Goal: Task Accomplishment & Management: Manage account settings

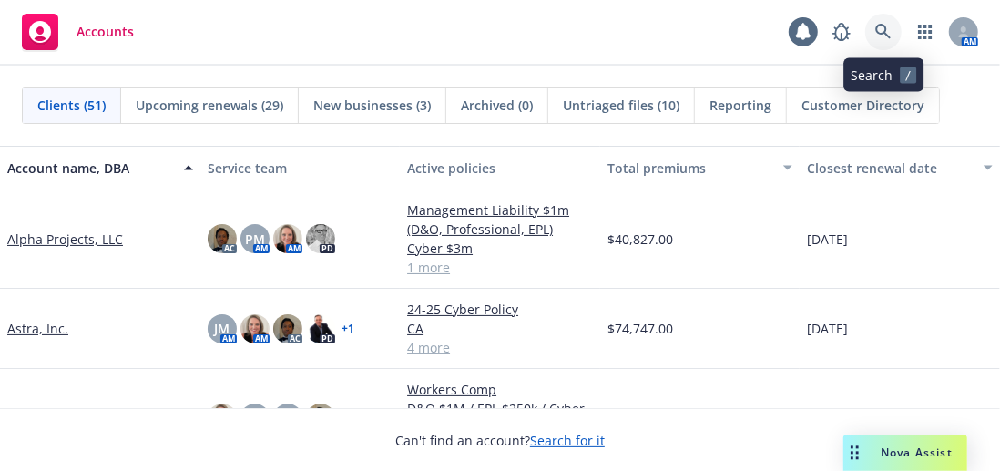
click at [889, 22] on link at bounding box center [883, 32] width 36 height 36
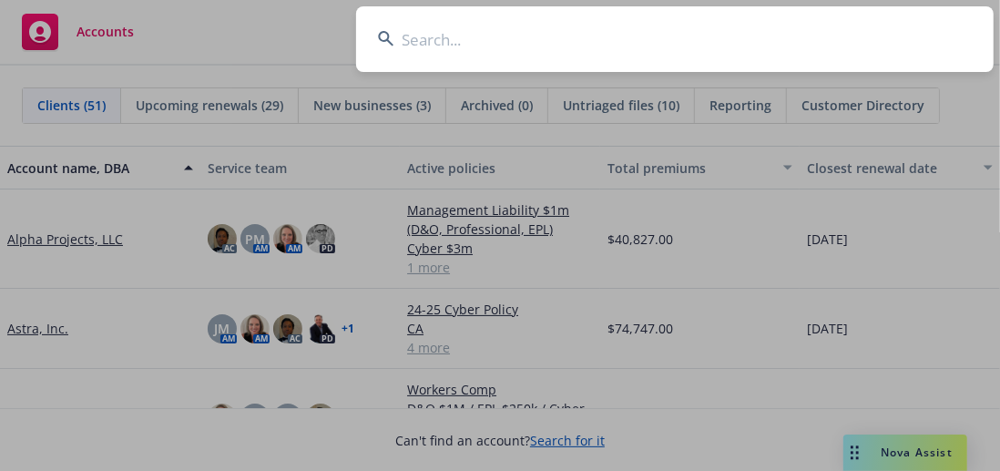
click at [649, 40] on input at bounding box center [674, 39] width 637 height 66
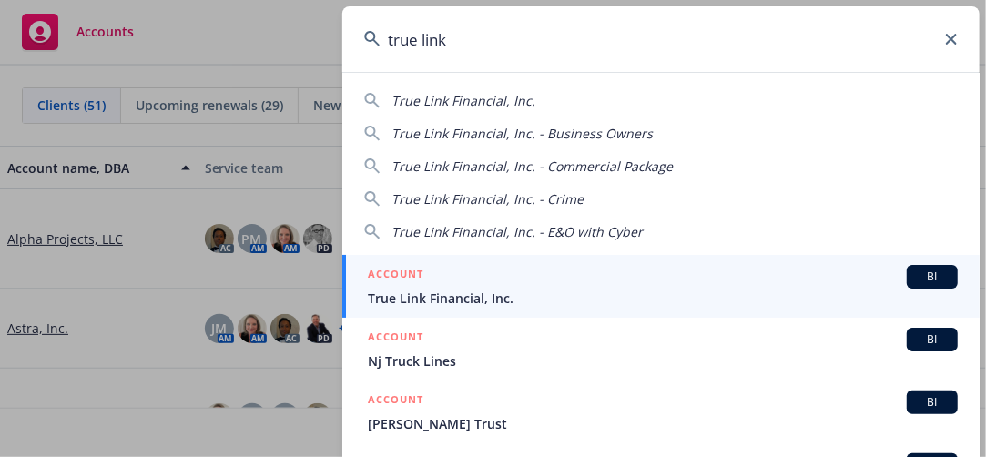
type input "true link"
click at [466, 306] on span "True Link Financial, Inc." at bounding box center [663, 298] width 590 height 19
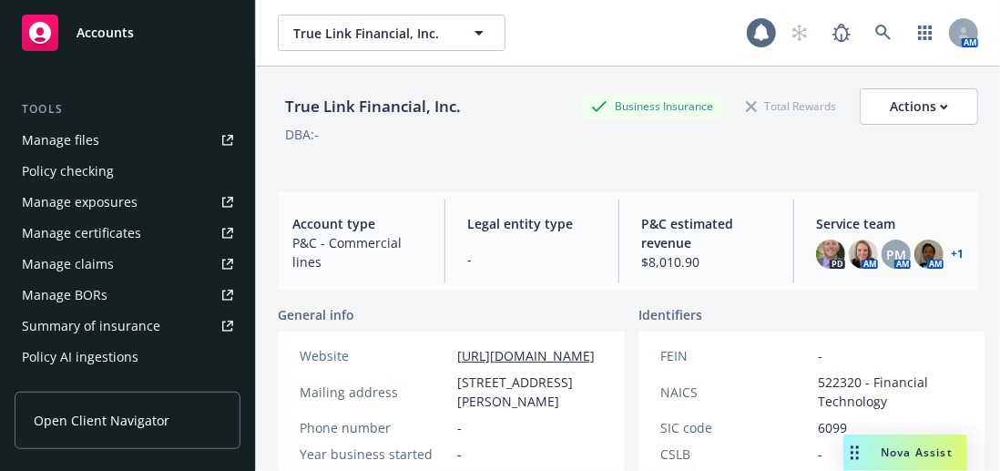
scroll to position [777, 0]
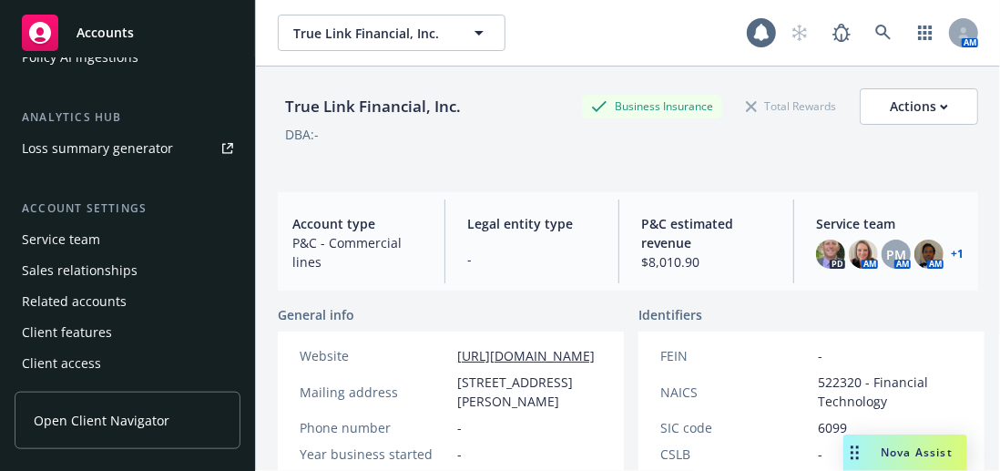
click at [127, 235] on div "Service team" at bounding box center [127, 239] width 211 height 29
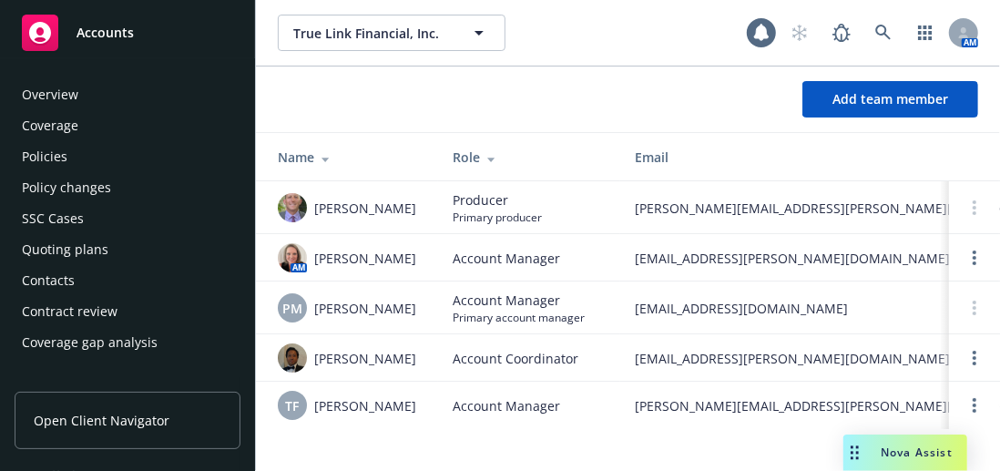
click at [101, 158] on div "Policies" at bounding box center [127, 156] width 211 height 29
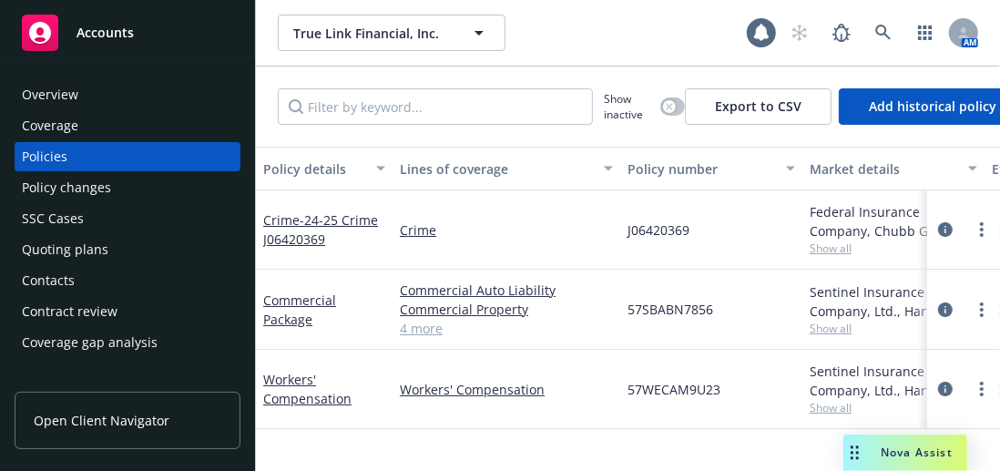
click at [309, 172] on div "Policy details" at bounding box center [314, 168] width 102 height 19
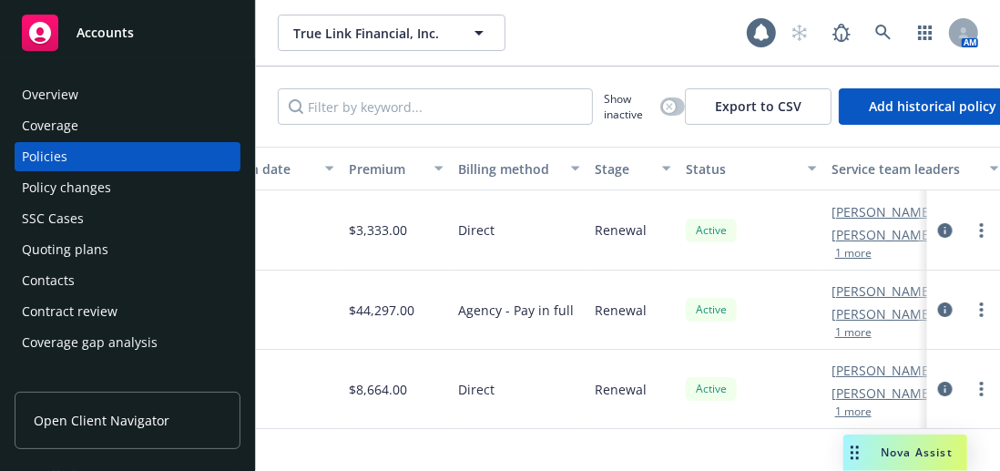
scroll to position [0, 1026]
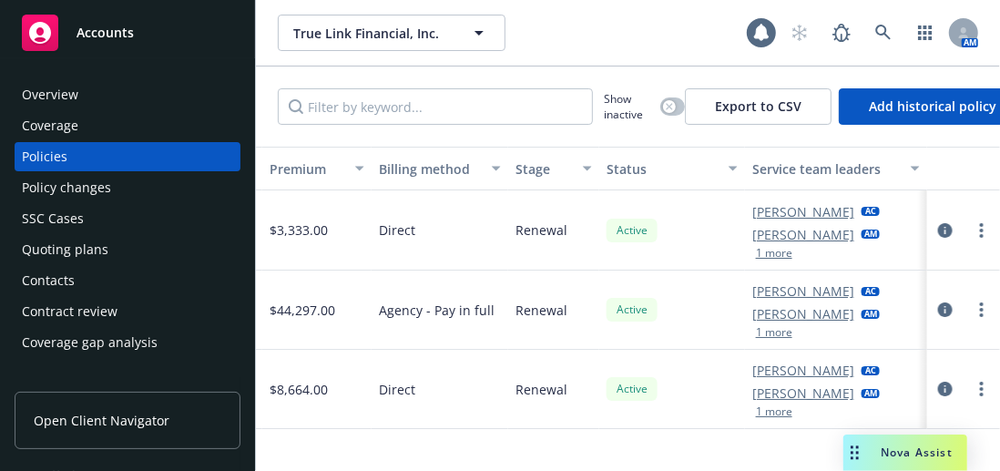
click at [927, 228] on div at bounding box center [963, 230] width 73 height 80
click at [938, 229] on icon "circleInformation" at bounding box center [945, 230] width 15 height 15
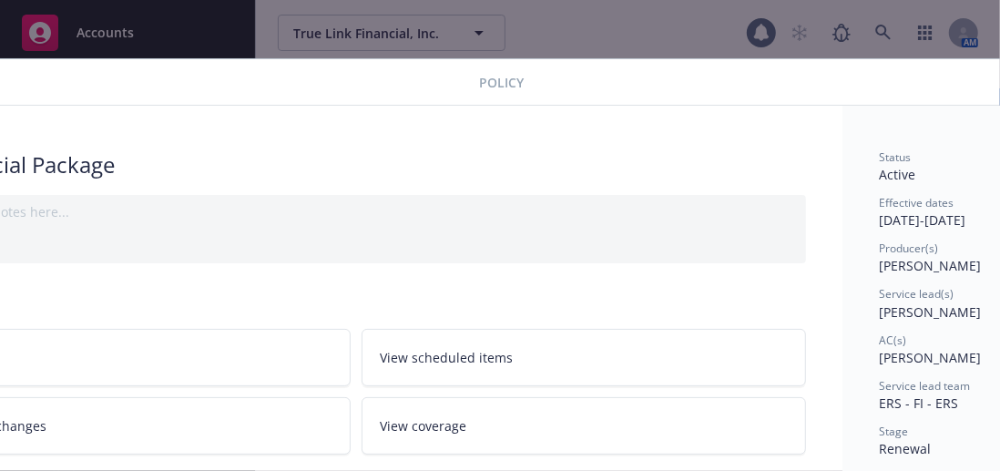
scroll to position [0, 265]
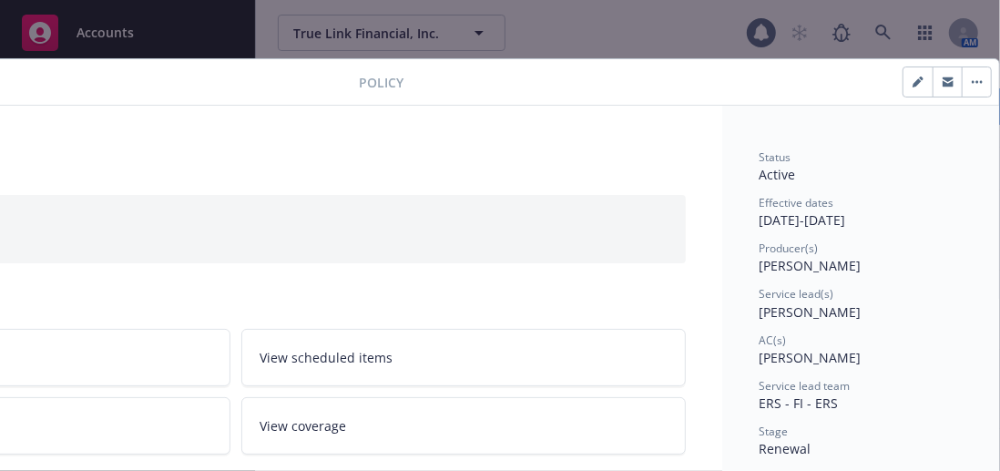
click at [911, 79] on button "button" at bounding box center [917, 81] width 29 height 29
select select "RENEWAL"
select select "12"
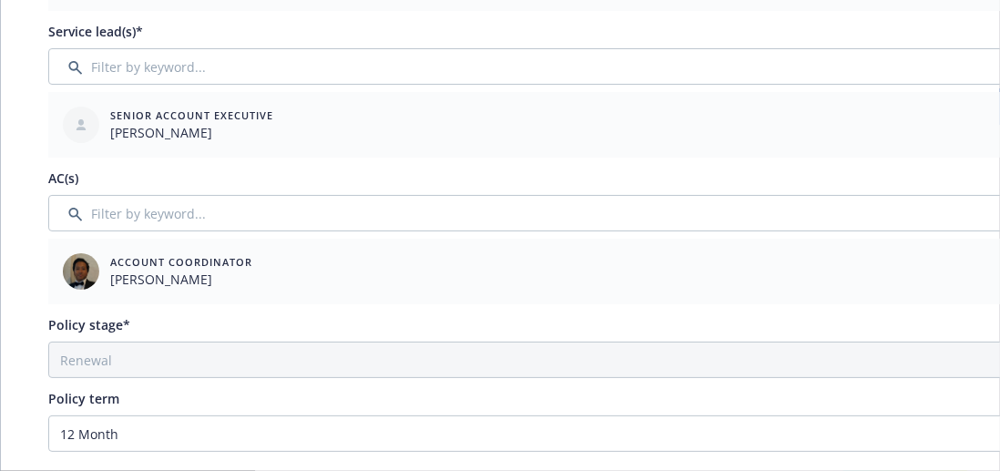
scroll to position [273, 0]
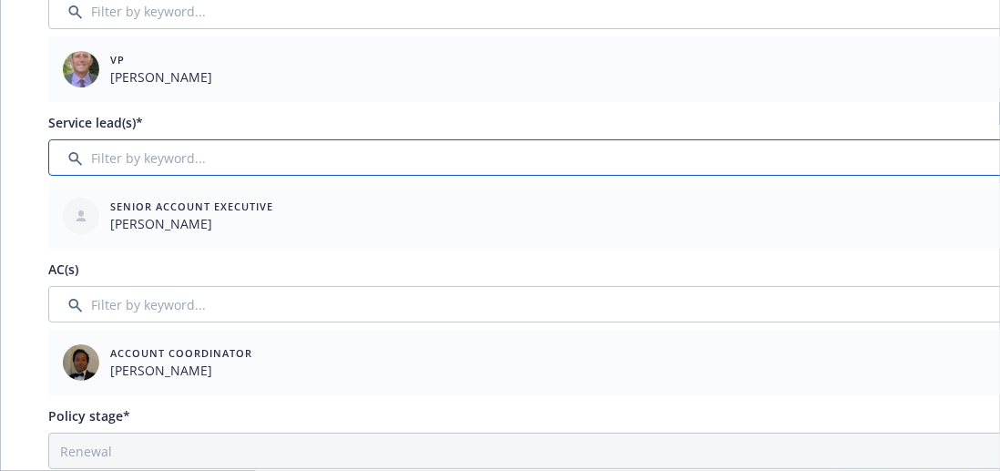
click at [210, 152] on input "Filter by keyword..." at bounding box center [625, 157] width 1155 height 36
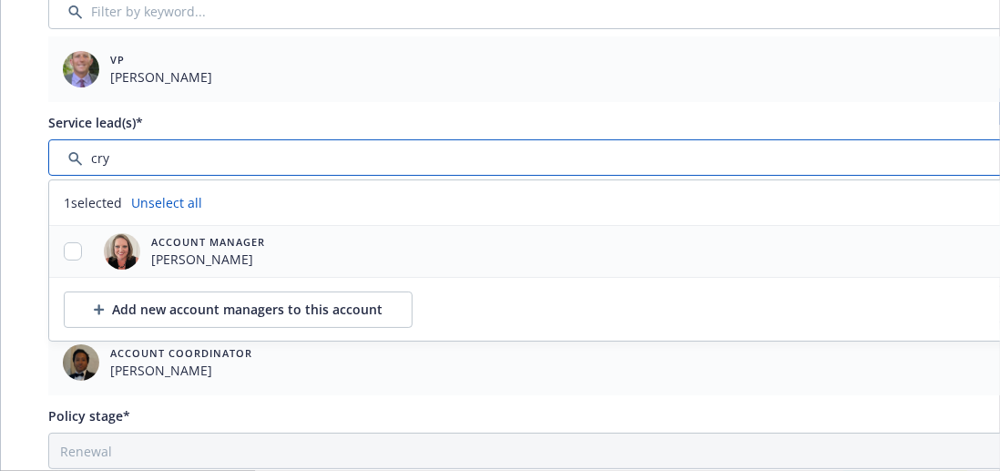
type input "cry"
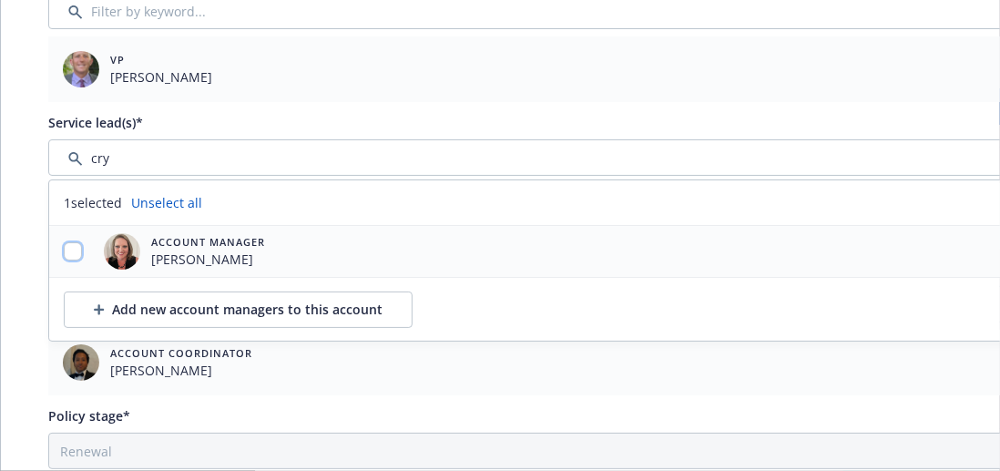
click at [80, 249] on input "checkbox" at bounding box center [73, 251] width 18 height 18
checkbox input "true"
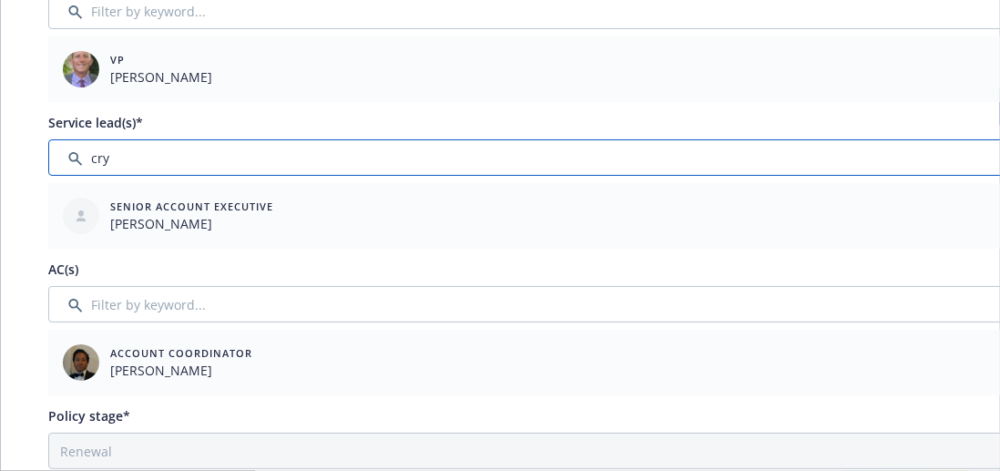
click at [302, 158] on input "Filter by keyword..." at bounding box center [625, 157] width 1155 height 36
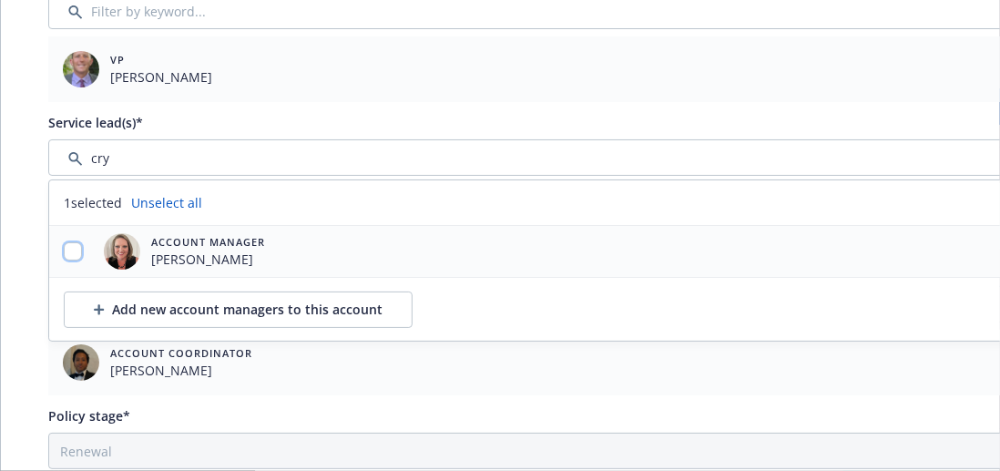
click at [71, 244] on input "checkbox" at bounding box center [73, 251] width 18 height 18
checkbox input "true"
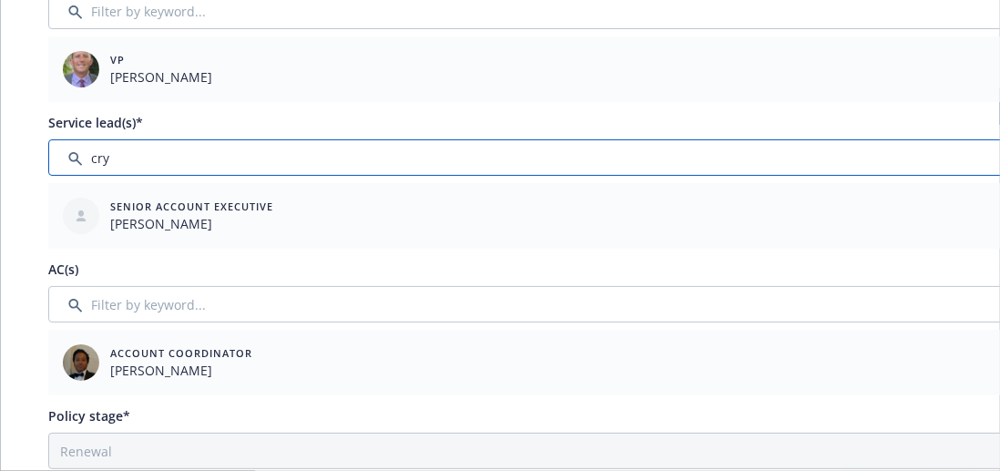
click at [161, 167] on input "Filter by keyword..." at bounding box center [625, 157] width 1155 height 36
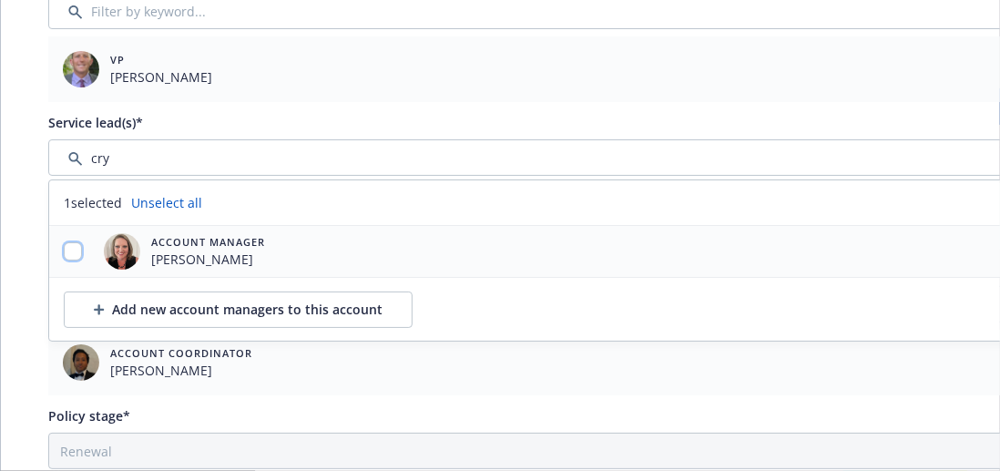
click at [70, 246] on input "checkbox" at bounding box center [73, 251] width 18 height 18
checkbox input "true"
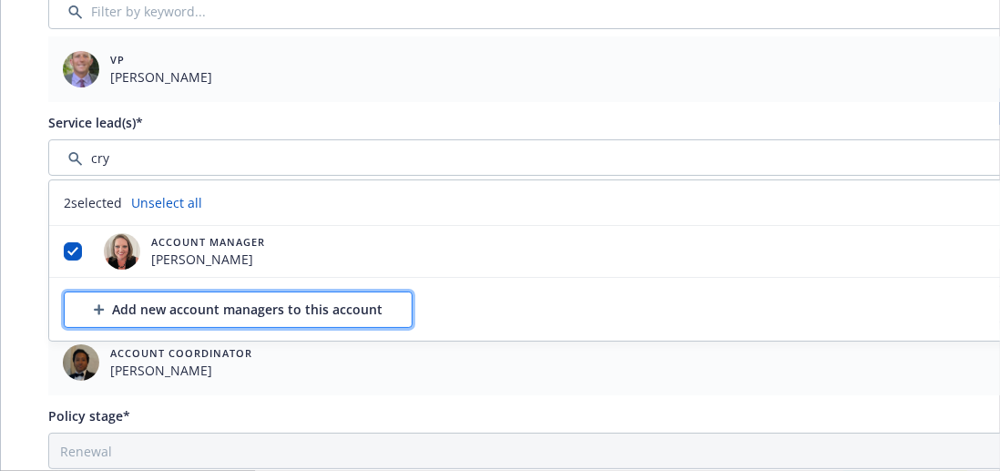
click at [233, 308] on div "Add new account managers to this account" at bounding box center [238, 309] width 289 height 35
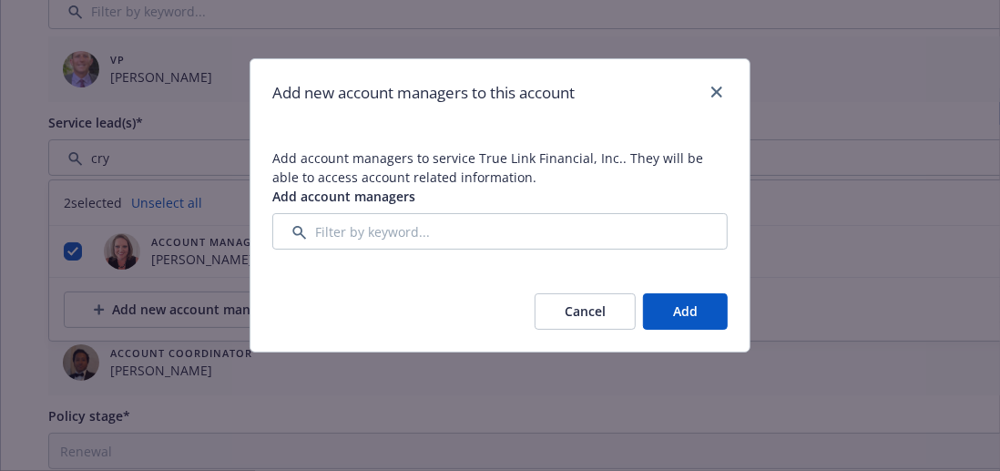
click at [664, 295] on button "Add" at bounding box center [685, 311] width 85 height 36
click at [664, 295] on input "Filter by keyword..." at bounding box center [625, 304] width 1155 height 36
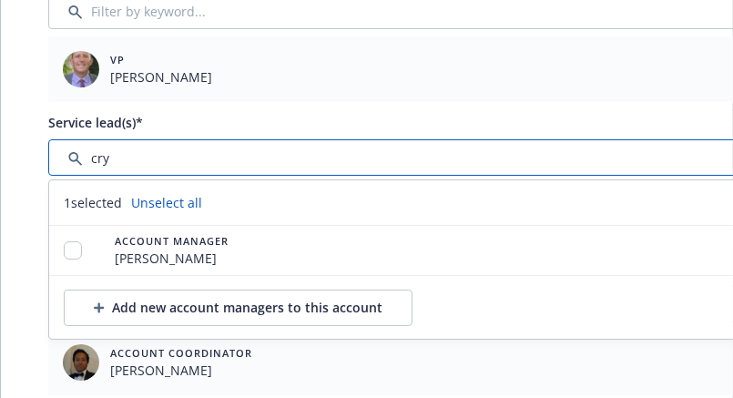
click at [313, 166] on input "Filter by keyword..." at bounding box center [625, 157] width 1155 height 36
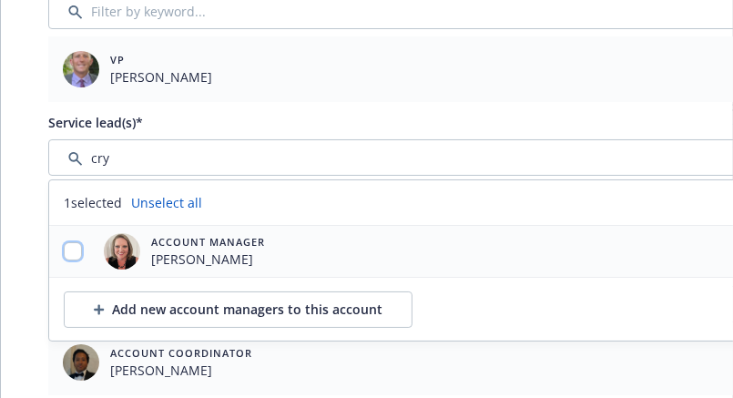
click at [72, 248] on input "checkbox" at bounding box center [73, 251] width 18 height 18
checkbox input "true"
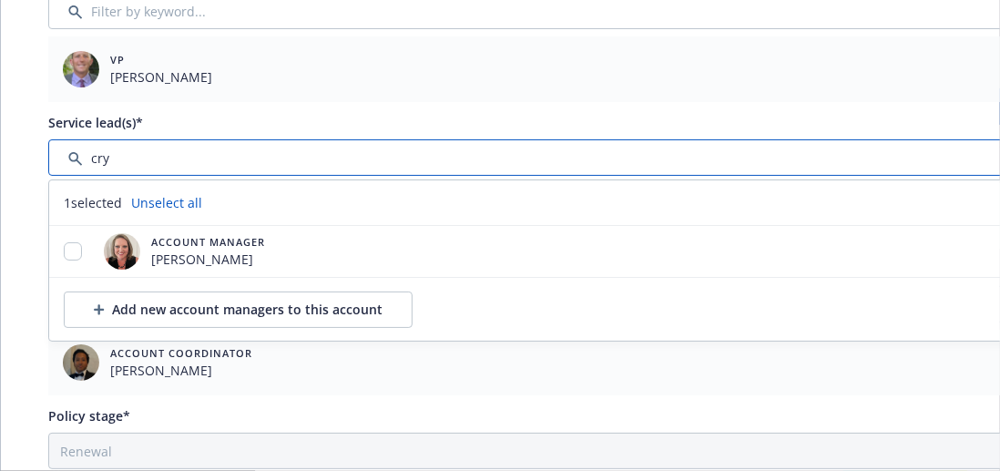
drag, startPoint x: 121, startPoint y: 157, endPoint x: 0, endPoint y: 125, distance: 125.2
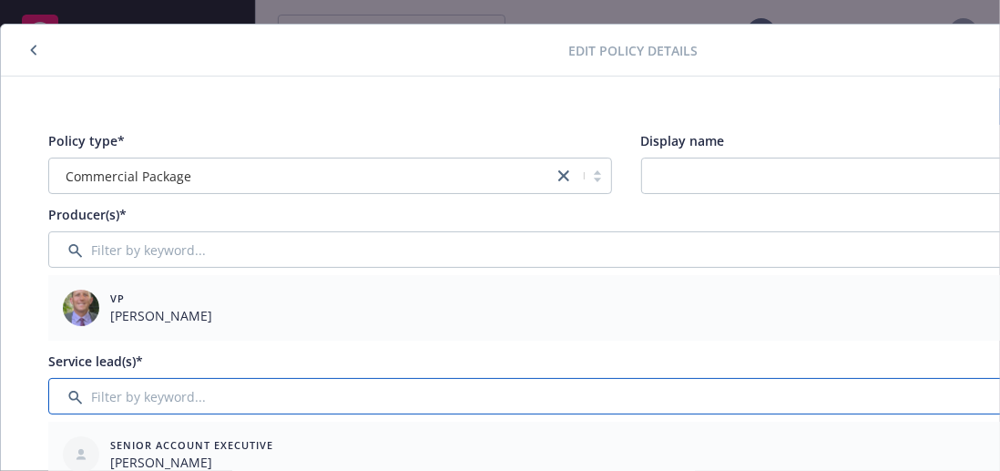
scroll to position [0, 0]
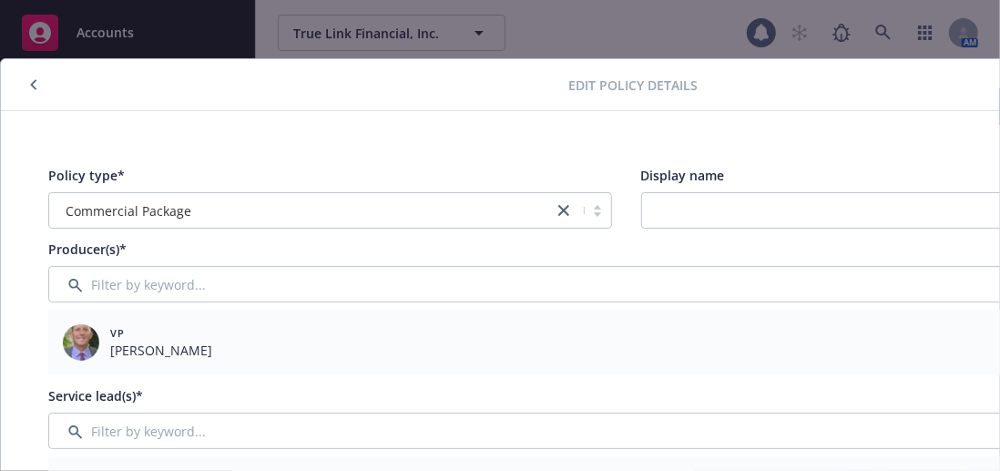
click at [24, 79] on button "button" at bounding box center [34, 85] width 22 height 22
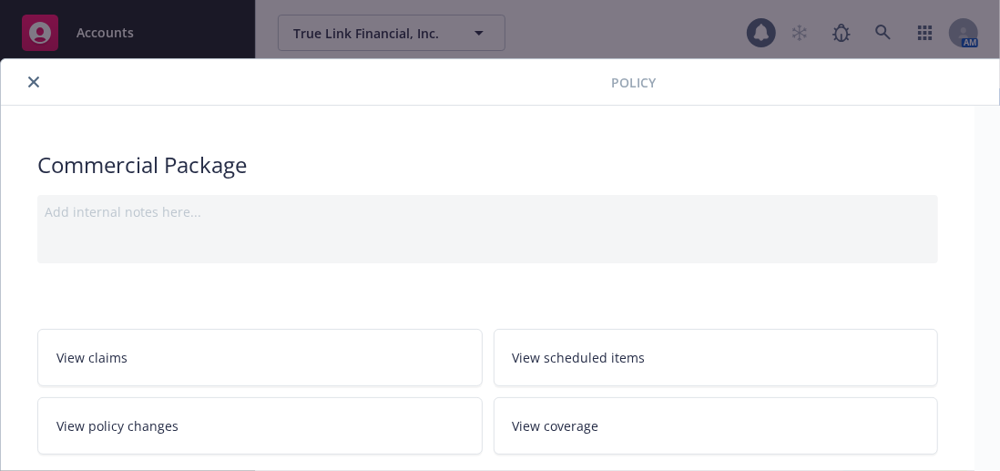
click at [33, 80] on icon "close" at bounding box center [33, 81] width 11 height 11
